Goal: Task Accomplishment & Management: Manage account settings

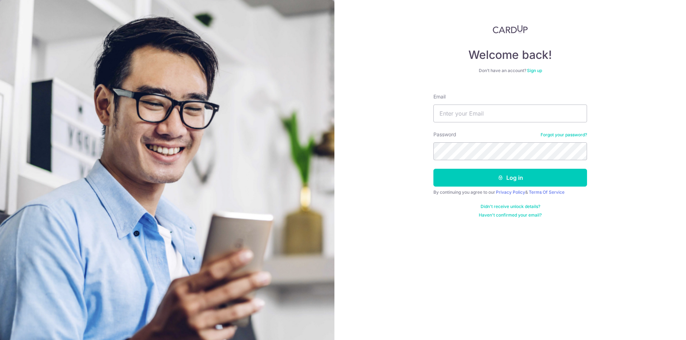
type input "[EMAIL_ADDRESS][DOMAIN_NAME]"
click at [494, 177] on button "Log in" at bounding box center [510, 178] width 154 height 18
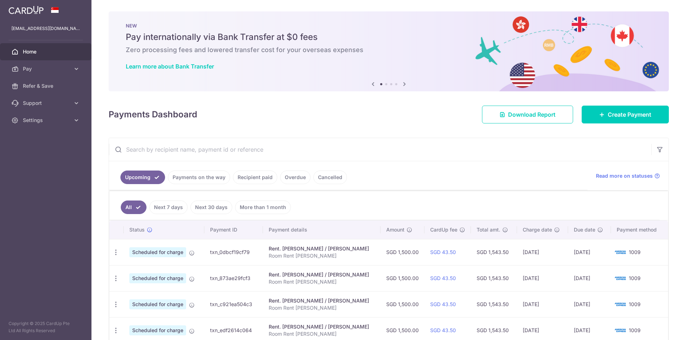
click at [192, 167] on ul "Upcoming Payments on the way Recipient paid Overdue Cancelled" at bounding box center [348, 175] width 478 height 29
drag, startPoint x: 192, startPoint y: 175, endPoint x: 196, endPoint y: 175, distance: 3.9
click at [192, 176] on link "Payments on the way" at bounding box center [199, 178] width 62 height 14
